Goal: Answer question/provide support: Share knowledge or assist other users

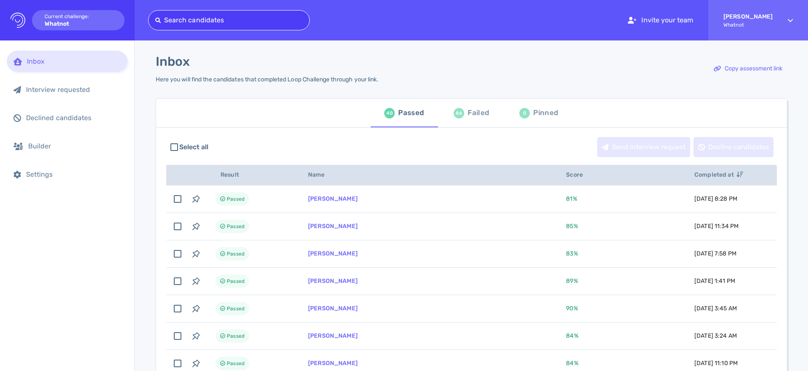
click at [196, 23] on div at bounding box center [228, 20] width 147 height 12
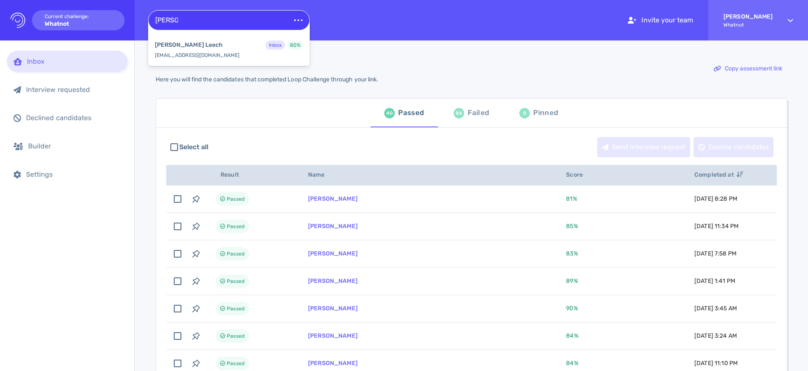
type input "john lee"
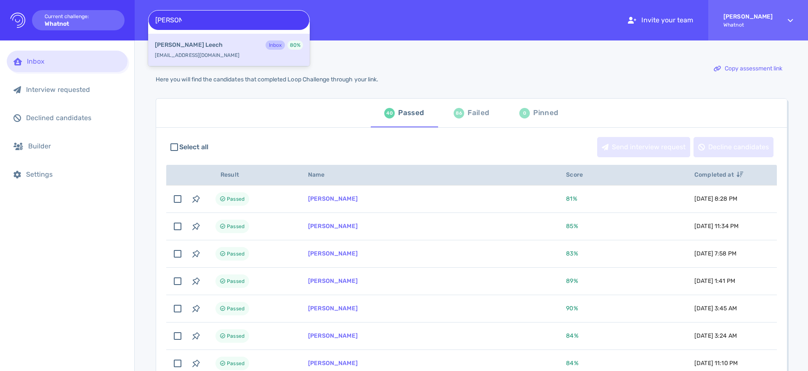
click at [200, 53] on div "John Leech Inbox 80 % talkintomatoes@gmail.com" at bounding box center [229, 50] width 162 height 32
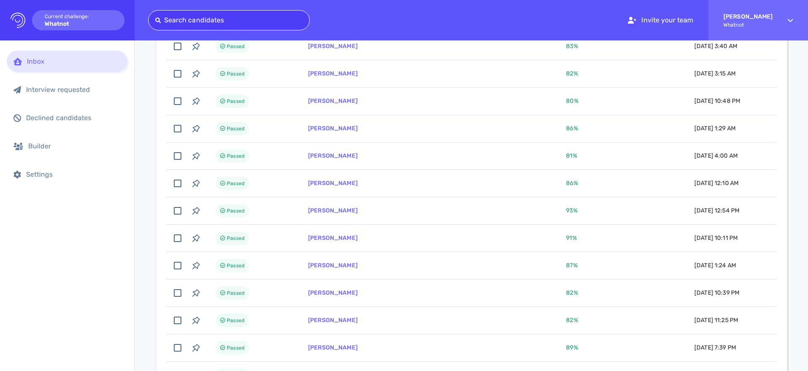
scroll to position [871, 0]
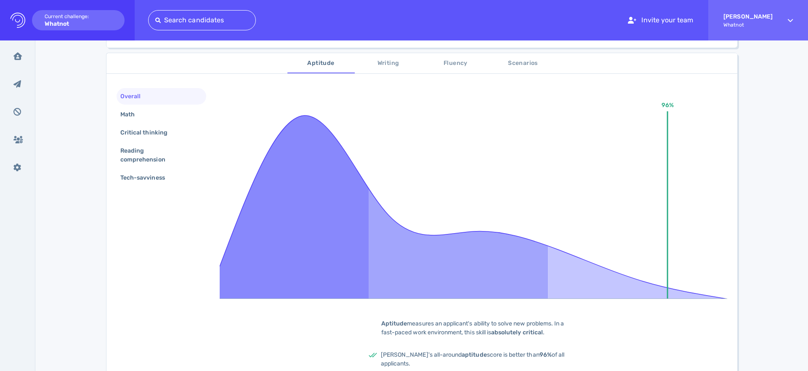
scroll to position [135, 0]
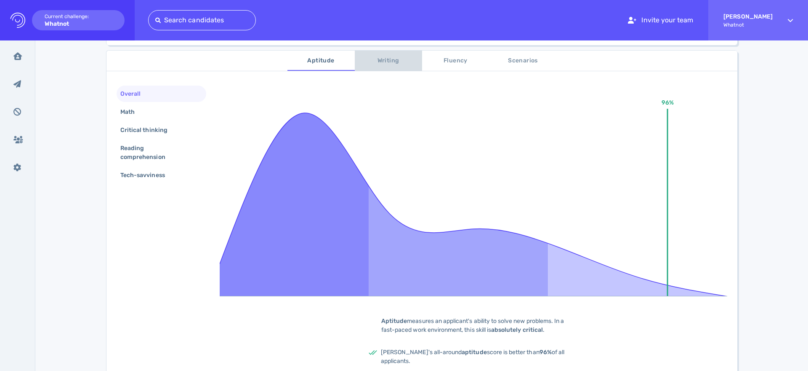
click at [397, 66] on span "Writing" at bounding box center [388, 61] width 57 height 11
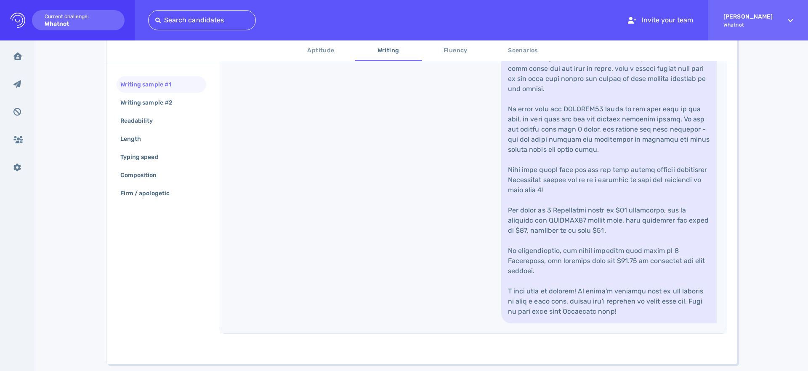
scroll to position [427, 0]
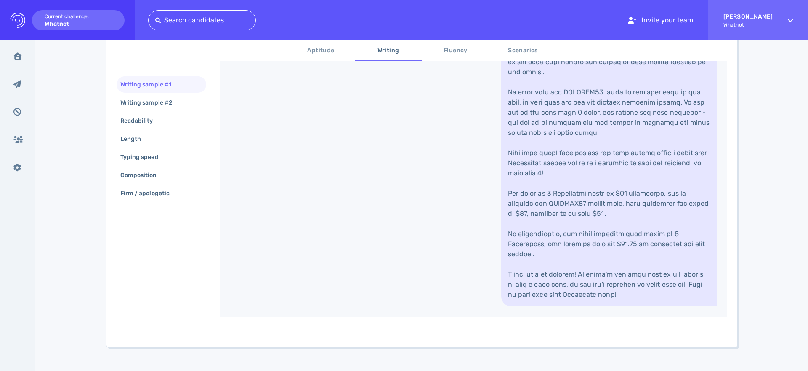
click at [327, 252] on div "My daughter just got me a $100 gift card to your store, and a book of coupons. …" at bounding box center [473, 76] width 507 height 482
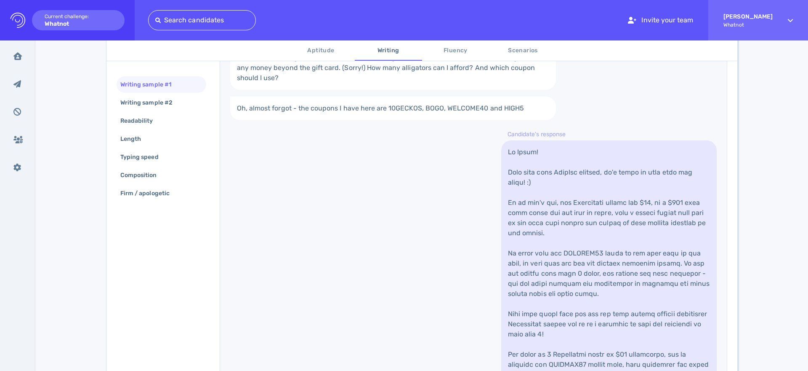
scroll to position [0, 0]
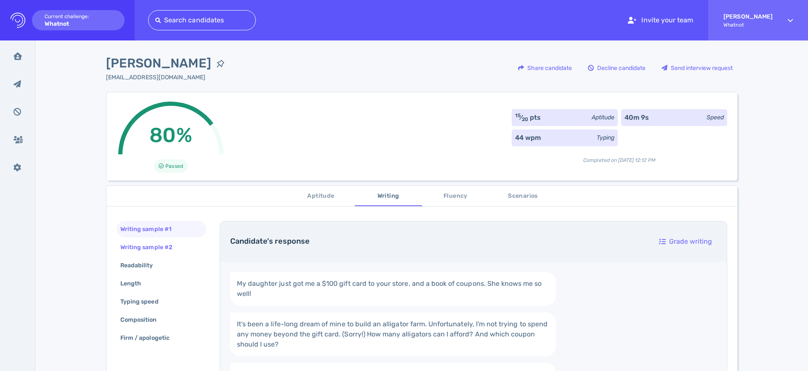
click at [142, 247] on div "Writing sample #2" at bounding box center [151, 247] width 64 height 12
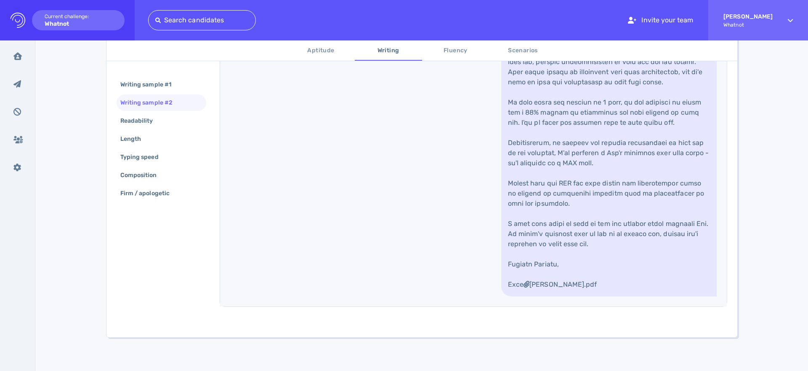
scroll to position [558, 0]
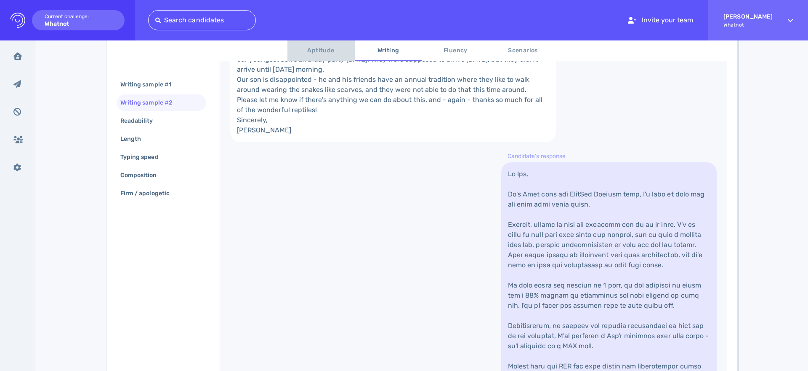
click at [321, 54] on span "Aptitude" at bounding box center [321, 50] width 57 height 11
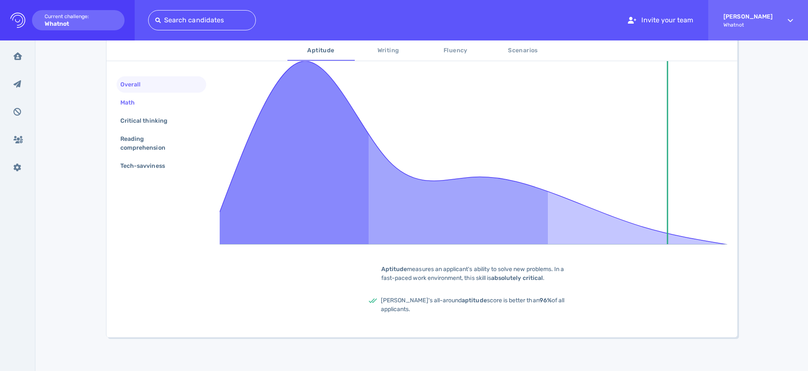
click at [126, 100] on div "Math" at bounding box center [132, 102] width 26 height 12
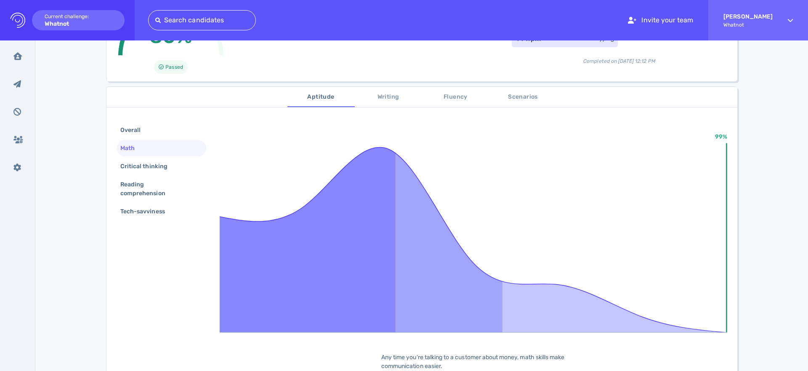
scroll to position [88, 0]
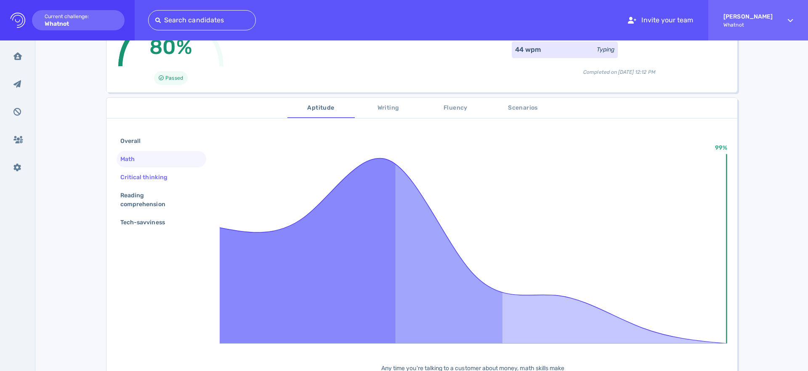
click at [133, 174] on div "Critical thinking" at bounding box center [148, 177] width 59 height 12
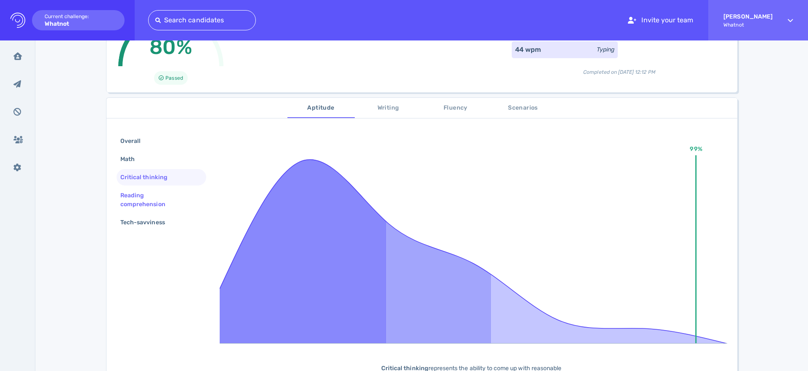
click at [136, 196] on div "Reading comprehension" at bounding box center [158, 199] width 79 height 21
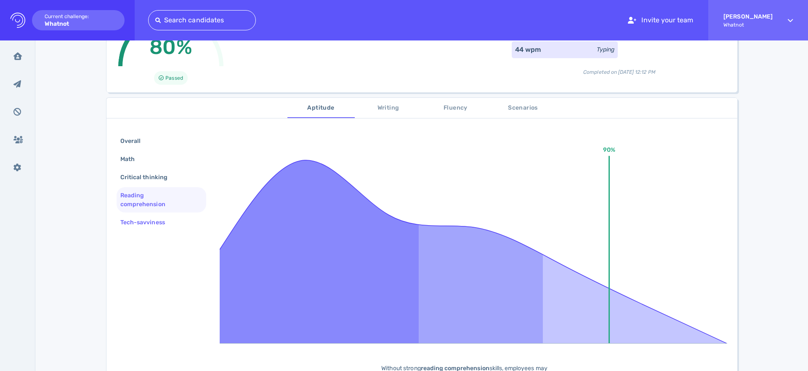
click at [130, 222] on div "Tech-savviness" at bounding box center [147, 222] width 56 height 12
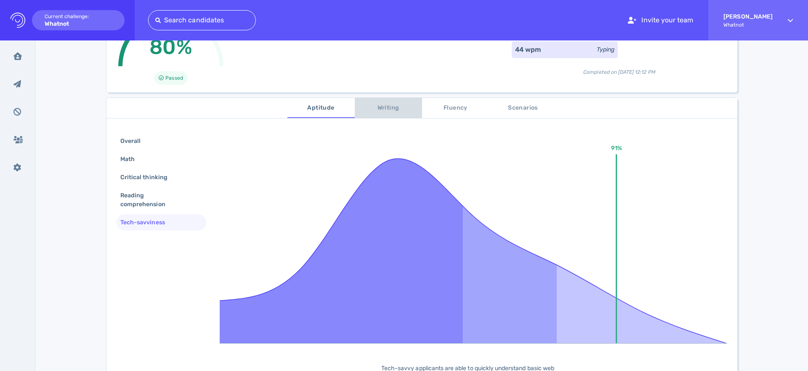
click at [377, 112] on span "Writing" at bounding box center [388, 108] width 57 height 11
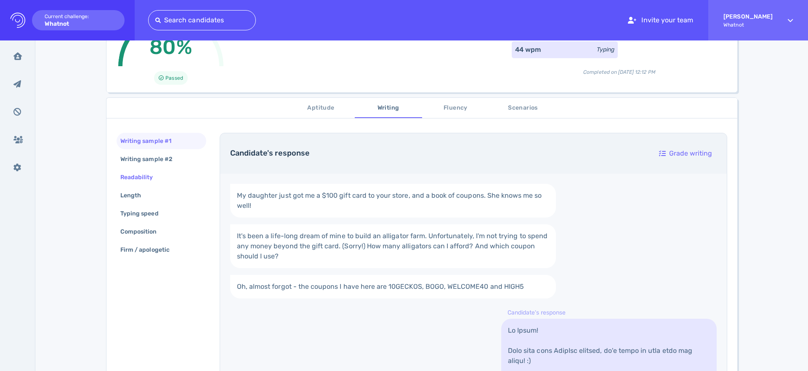
click at [152, 177] on div "Readability" at bounding box center [141, 177] width 45 height 12
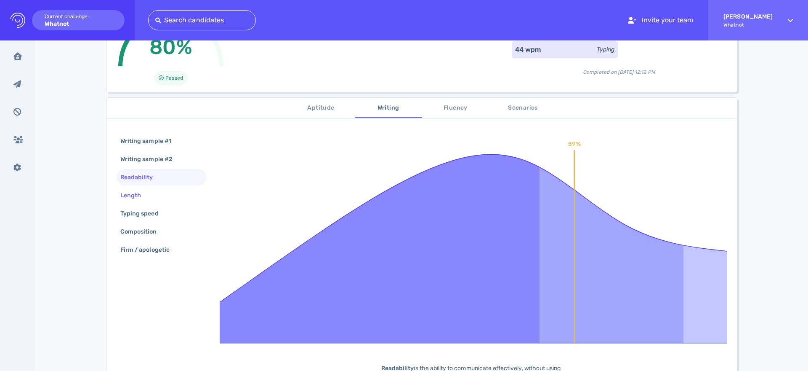
click at [148, 193] on div "Length" at bounding box center [135, 195] width 32 height 12
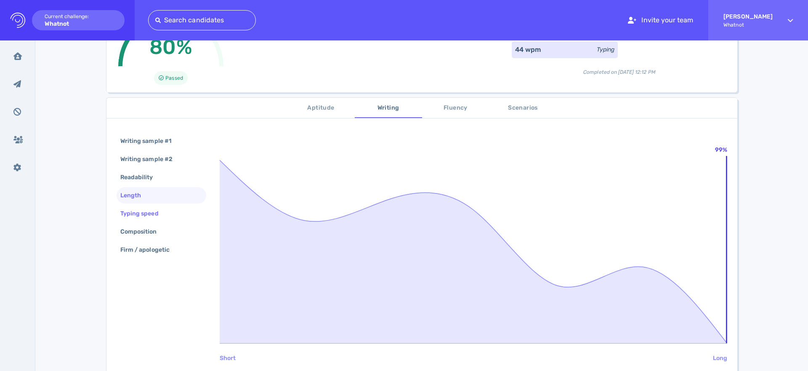
click at [149, 217] on div "Typing speed" at bounding box center [144, 213] width 50 height 12
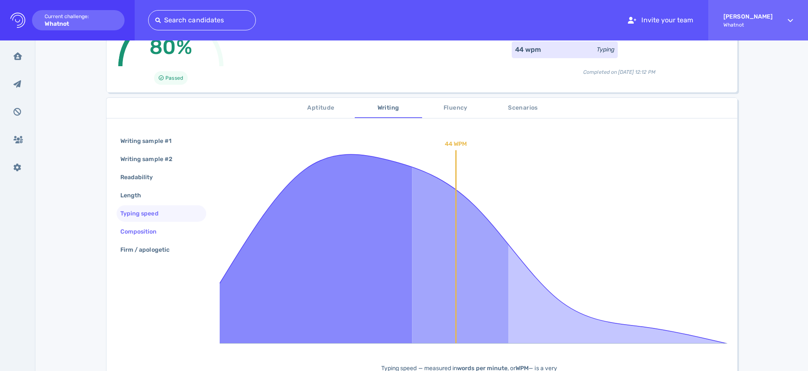
click at [143, 235] on div "Composition" at bounding box center [143, 231] width 48 height 12
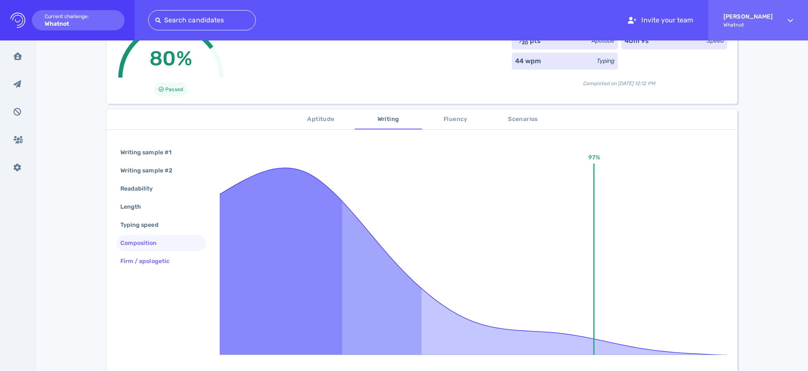
click at [148, 258] on div "Firm / apologetic" at bounding box center [149, 261] width 61 height 12
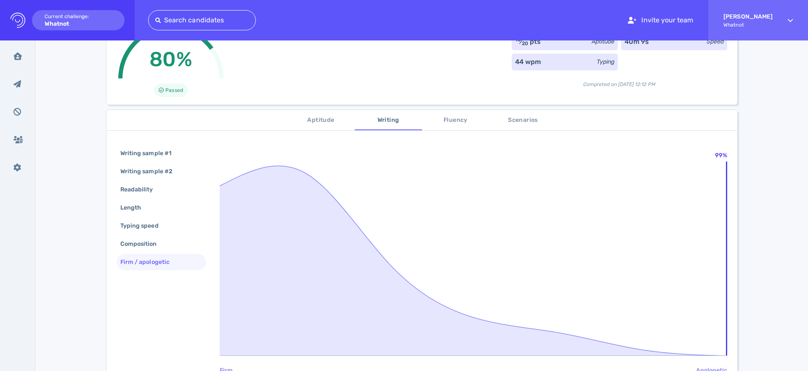
click at [464, 126] on button "Fluency" at bounding box center [455, 120] width 67 height 20
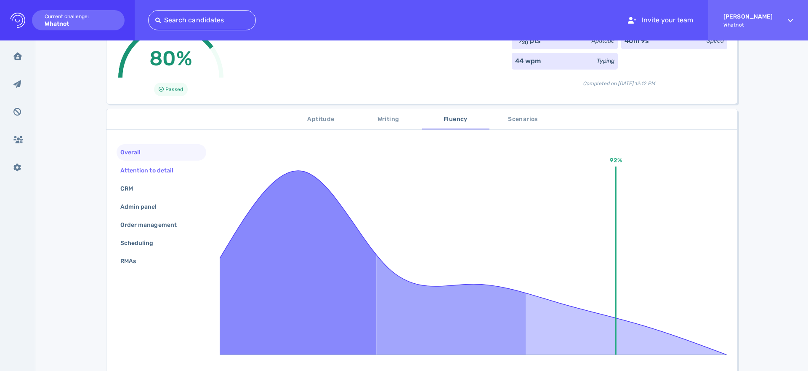
click at [135, 174] on div "Attention to detail" at bounding box center [151, 170] width 65 height 12
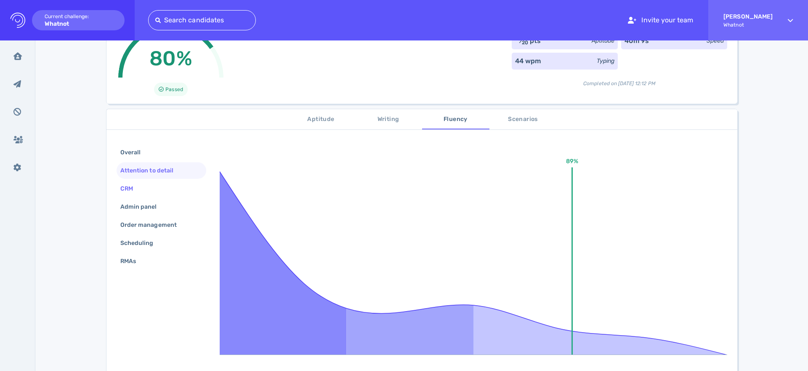
click at [121, 195] on div "CRM" at bounding box center [162, 188] width 90 height 16
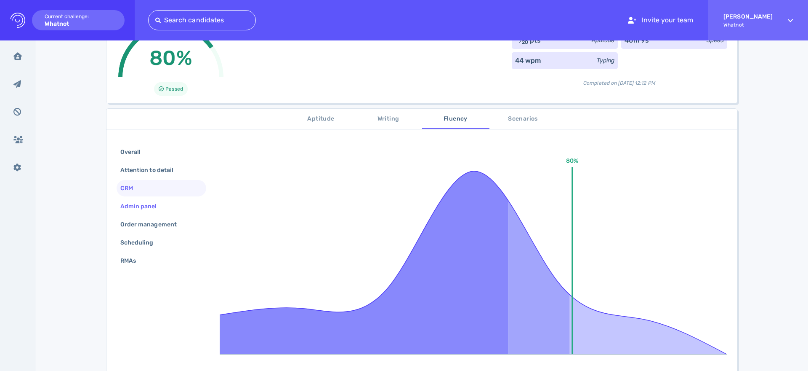
click at [139, 207] on div "Admin panel" at bounding box center [143, 206] width 48 height 12
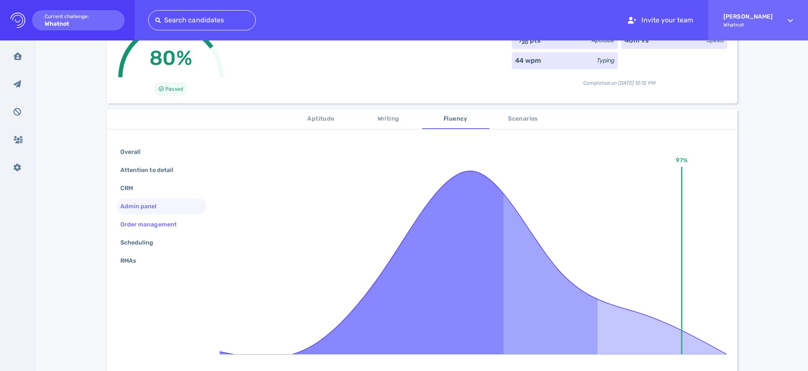
click at [139, 227] on div "Order management" at bounding box center [153, 224] width 68 height 12
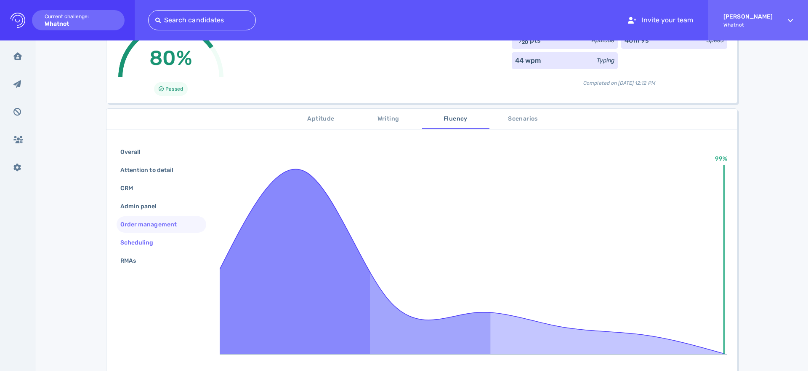
click at [139, 240] on div "Scheduling" at bounding box center [141, 242] width 45 height 12
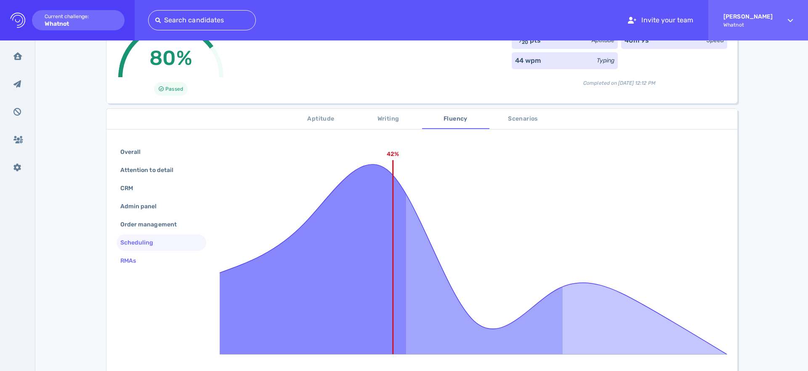
click at [133, 257] on div "RMAs" at bounding box center [132, 260] width 27 height 12
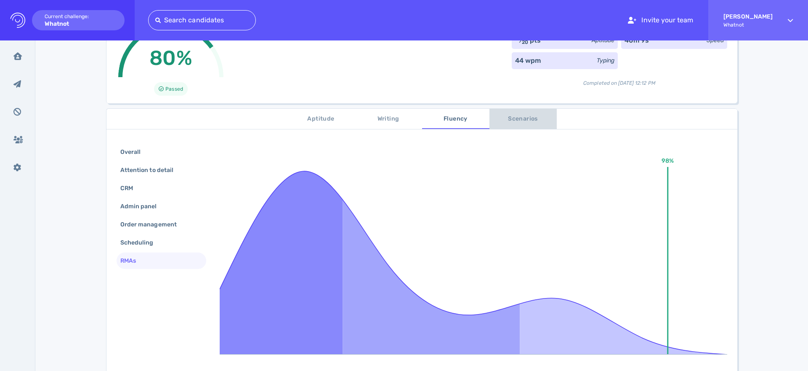
click at [540, 123] on span "Scenarios" at bounding box center [523, 119] width 57 height 11
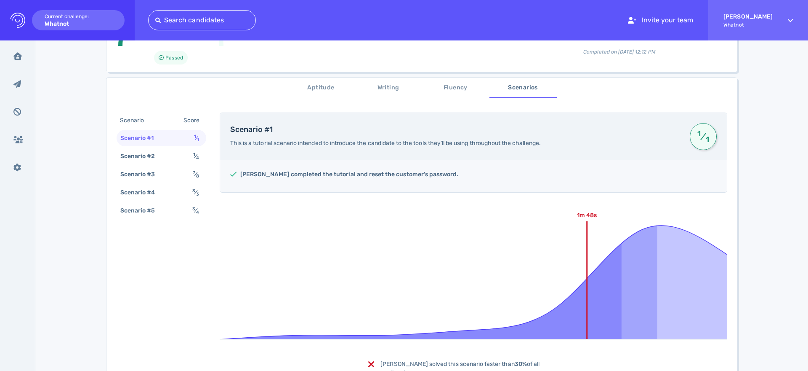
scroll to position [106, 0]
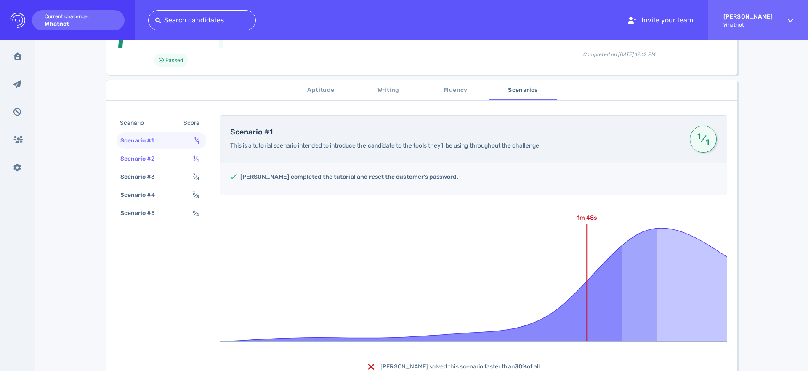
click at [143, 160] on div "Scenario #2" at bounding box center [142, 158] width 47 height 12
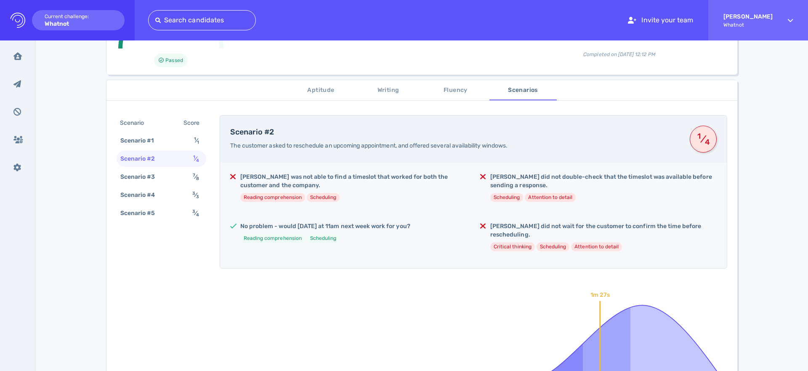
scroll to position [106, 0]
click at [146, 180] on div "Scenario #3" at bounding box center [142, 176] width 47 height 12
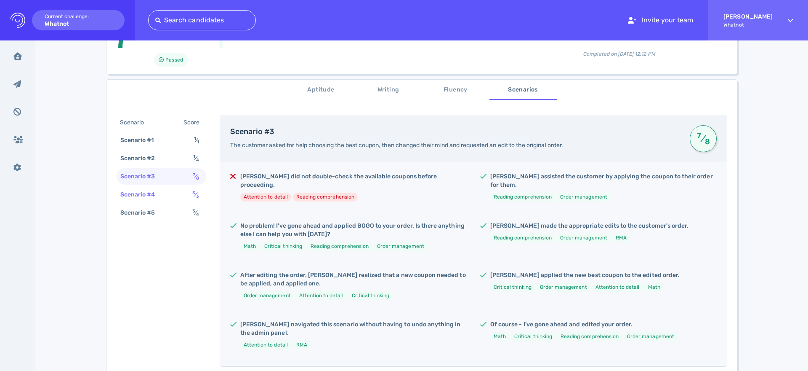
click at [152, 196] on div "Scenario #4" at bounding box center [142, 194] width 47 height 12
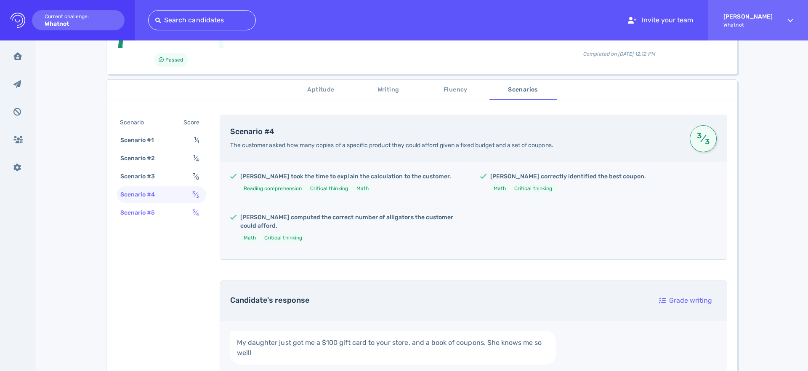
click at [142, 209] on div "Scenario #5" at bounding box center [142, 212] width 47 height 12
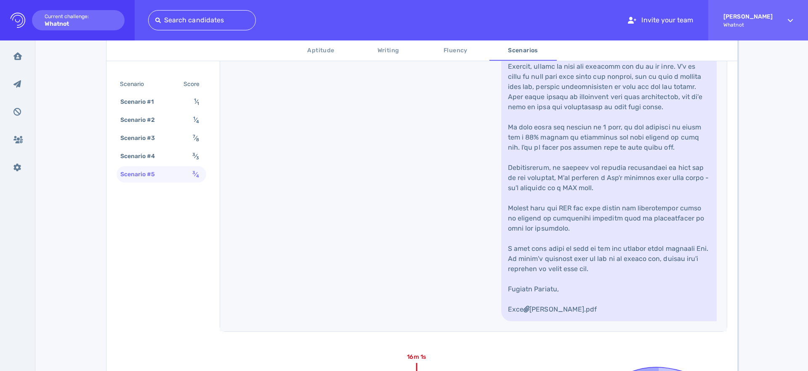
scroll to position [0, 0]
